Goal: Check status: Check status

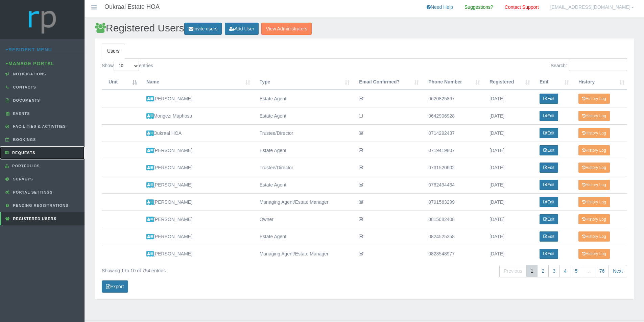
click at [52, 155] on link "Requests" at bounding box center [42, 152] width 84 height 13
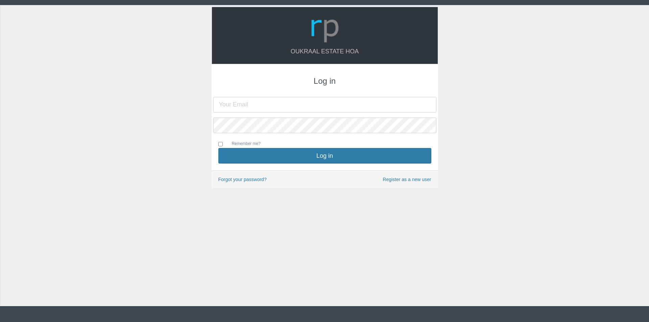
click at [297, 107] on input "text" at bounding box center [324, 105] width 223 height 16
type input "oukraalhoa@gmail.com"
click at [218, 148] on button "Log in" at bounding box center [324, 156] width 213 height 16
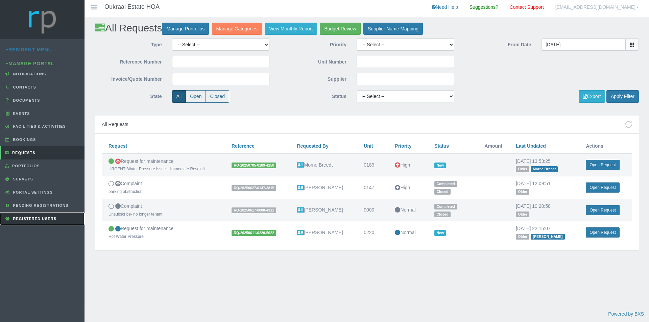
click at [44, 218] on span "Registered Users" at bounding box center [33, 219] width 45 height 4
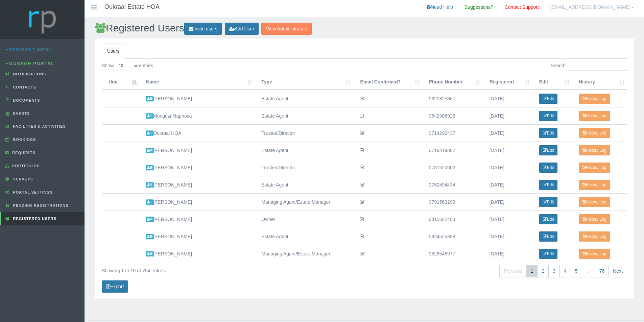
click at [611, 68] on input "Search:" at bounding box center [598, 66] width 58 height 10
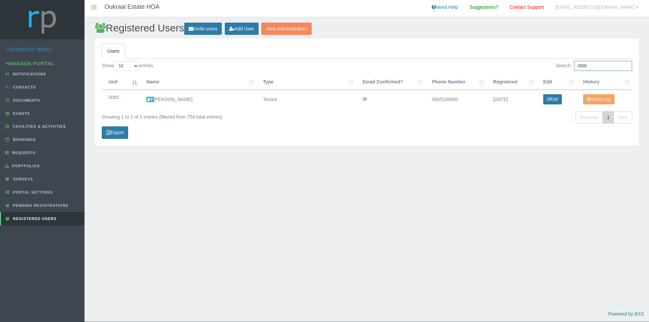
drag, startPoint x: 596, startPoint y: 67, endPoint x: 467, endPoint y: 47, distance: 130.2
click at [540, 65] on div "Search: 0000" at bounding box center [502, 67] width 260 height 12
type input "0000"
click at [48, 152] on link "Requests" at bounding box center [42, 152] width 84 height 13
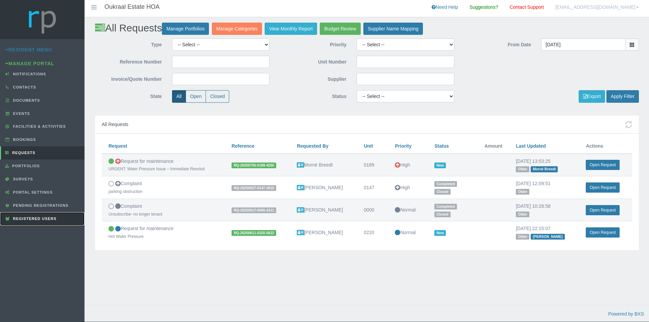
click at [51, 216] on link "Registered Users" at bounding box center [42, 218] width 84 height 13
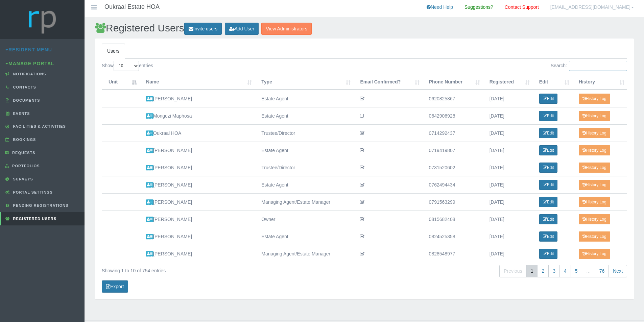
click at [593, 65] on input "Search:" at bounding box center [598, 66] width 58 height 10
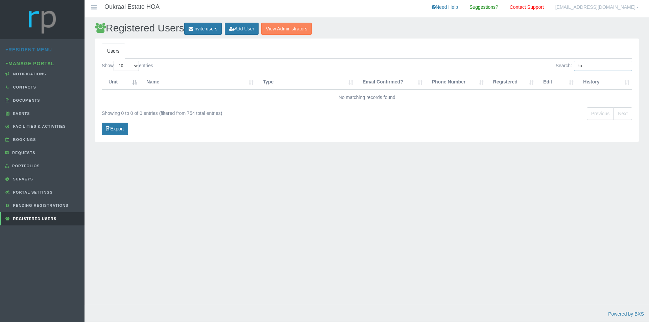
type input "k"
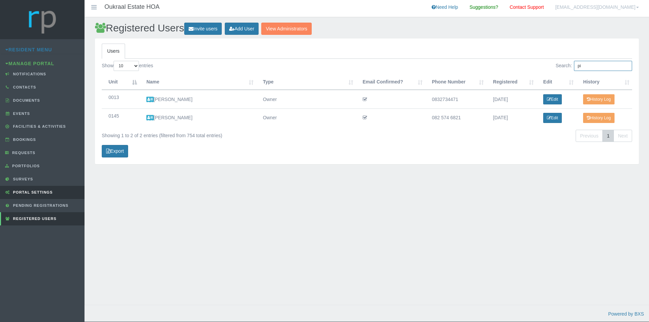
type input "p"
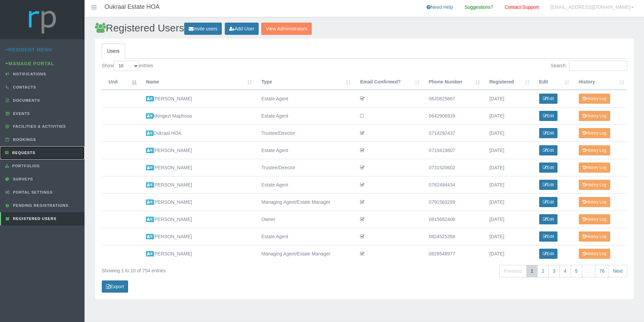
click at [34, 152] on span "Requests" at bounding box center [22, 153] width 25 height 4
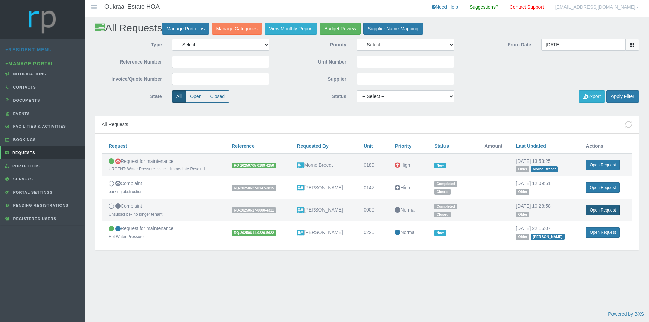
click at [600, 208] on link "Open Request" at bounding box center [602, 210] width 33 height 10
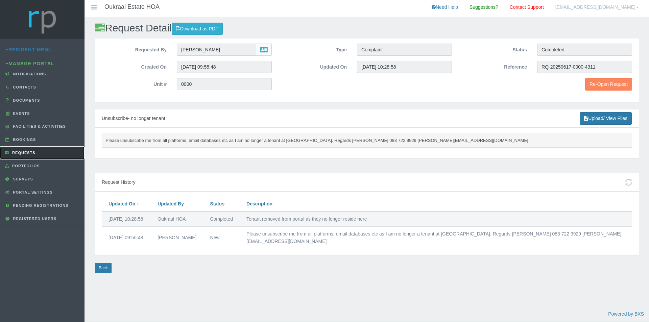
click at [25, 152] on span "Requests" at bounding box center [22, 153] width 25 height 4
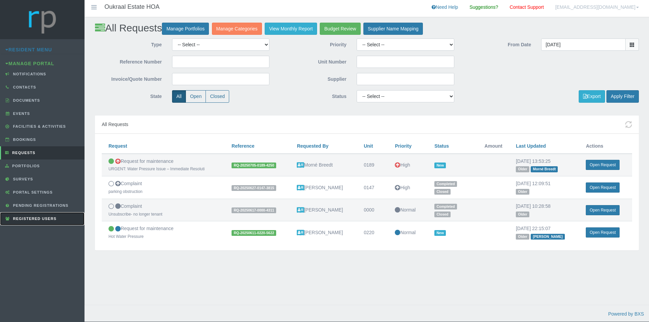
click at [46, 219] on span "Registered Users" at bounding box center [33, 219] width 45 height 4
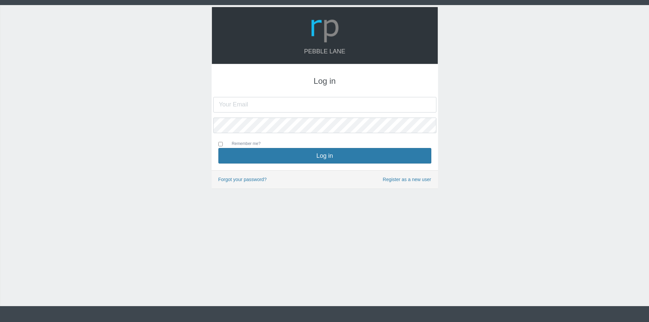
click at [306, 104] on input "text" at bounding box center [324, 105] width 223 height 16
type input "[EMAIL_ADDRESS][DOMAIN_NAME]"
click at [218, 148] on button "Log in" at bounding box center [324, 156] width 213 height 16
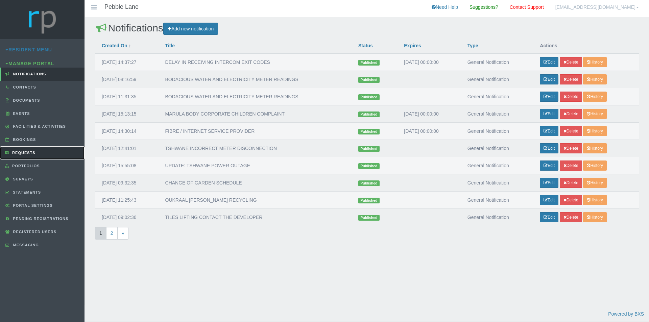
click at [48, 153] on link "Requests" at bounding box center [42, 152] width 84 height 13
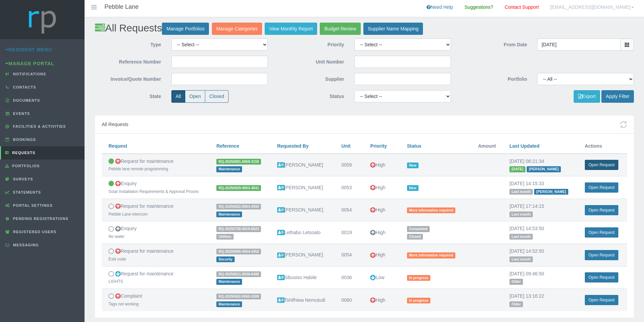
click at [600, 165] on link "Open Request" at bounding box center [601, 165] width 33 height 10
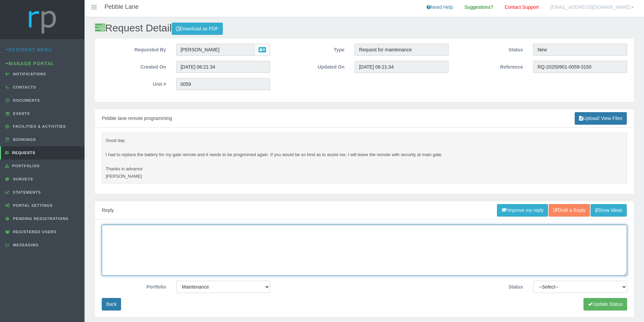
click at [267, 244] on textarea at bounding box center [364, 250] width 525 height 51
